Goal: Book appointment/travel/reservation

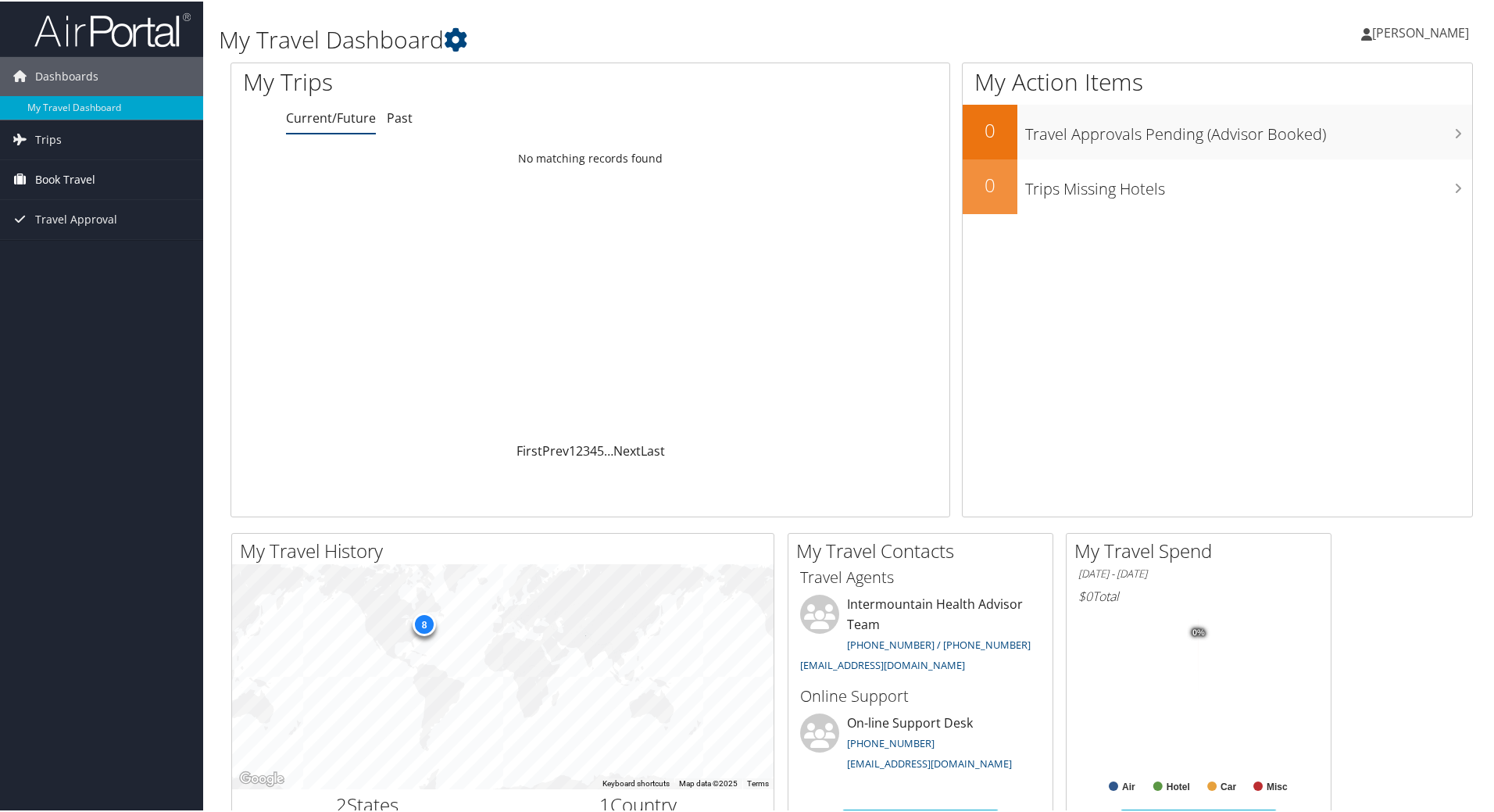
click at [52, 179] on span "Book Travel" at bounding box center [65, 178] width 60 height 39
click at [55, 258] on link "Book/Manage Online Trips" at bounding box center [101, 256] width 203 height 24
click at [62, 257] on link "Book/Manage Online Trips" at bounding box center [101, 256] width 203 height 24
click at [44, 137] on span "Trips" at bounding box center [48, 138] width 26 height 39
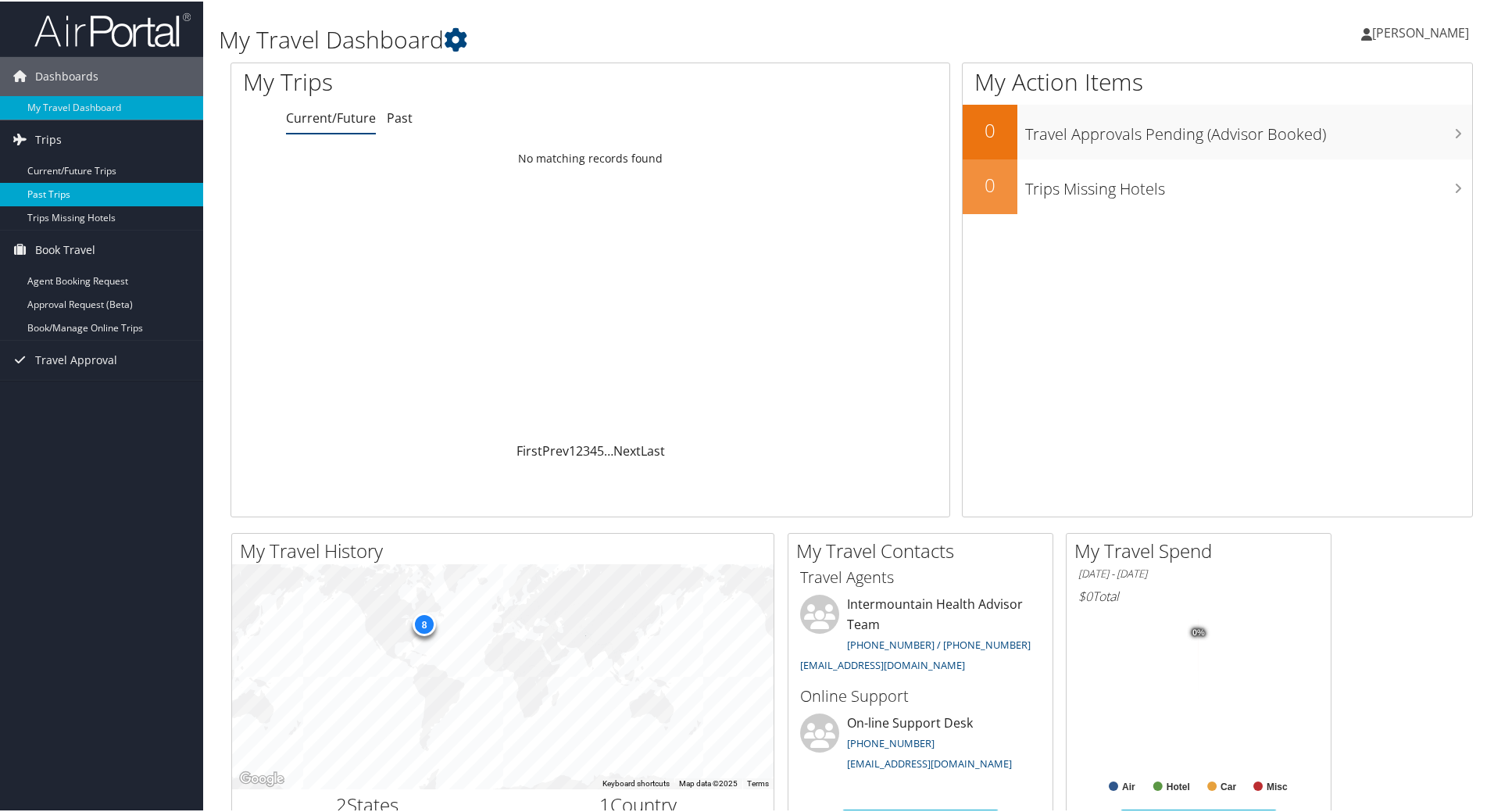
click at [49, 186] on link "Past Trips" at bounding box center [101, 192] width 203 height 24
